Goal: Navigation & Orientation: Find specific page/section

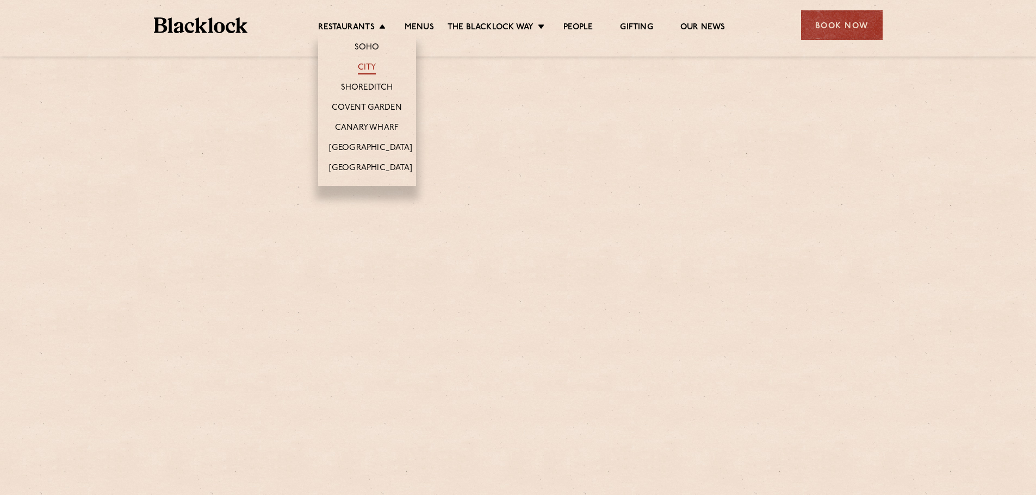
click at [365, 67] on link "City" at bounding box center [367, 69] width 18 height 12
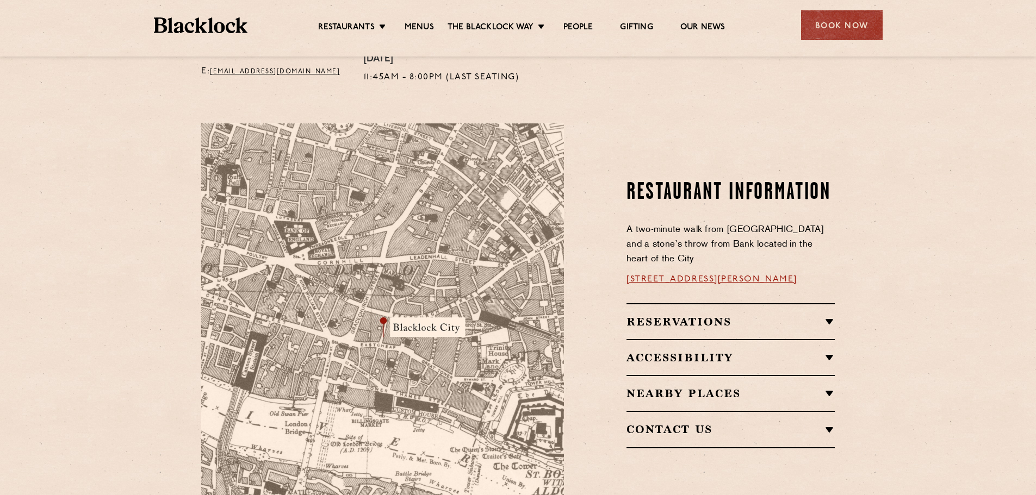
scroll to position [544, 0]
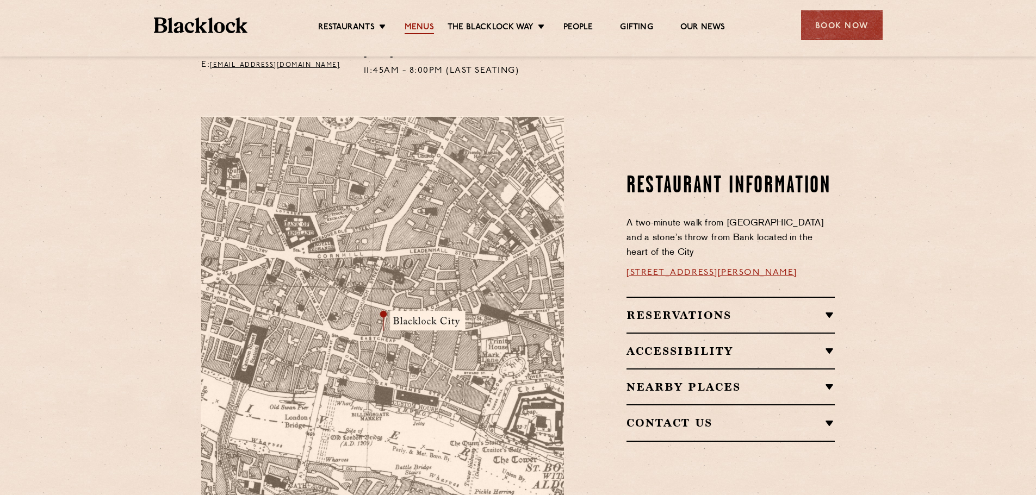
click at [415, 23] on link "Menus" at bounding box center [419, 28] width 29 height 12
